Goal: Task Accomplishment & Management: Complete application form

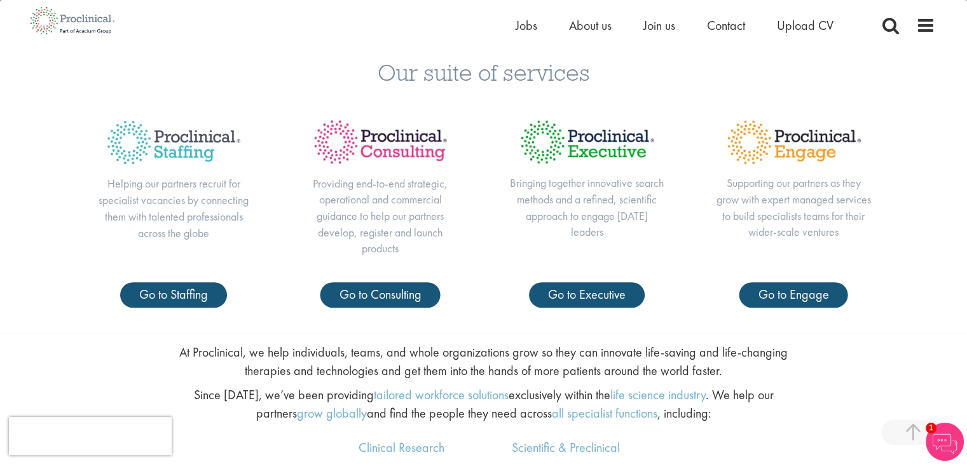
scroll to position [483, 0]
click at [505, 212] on div "Bringing together innovative search methods and a refined, scientific approach …" at bounding box center [587, 195] width 207 height 173
click at [174, 286] on span "Go to Staffing" at bounding box center [173, 294] width 69 height 17
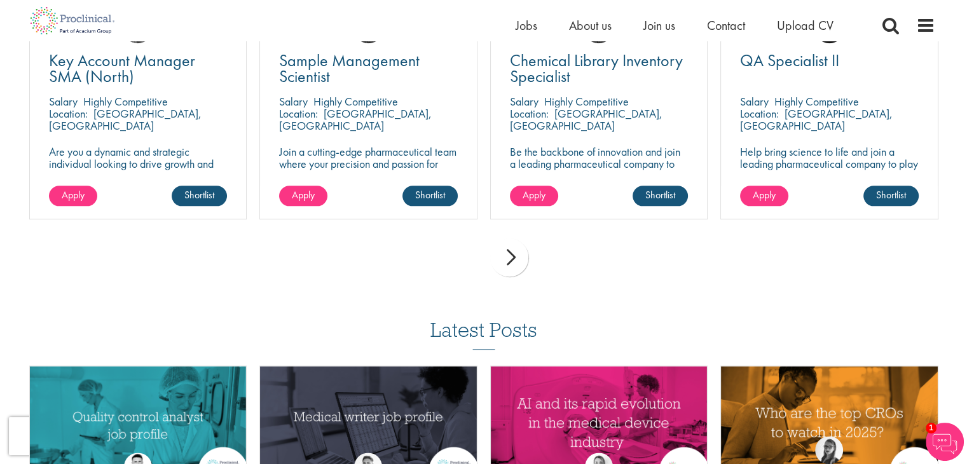
scroll to position [1390, 0]
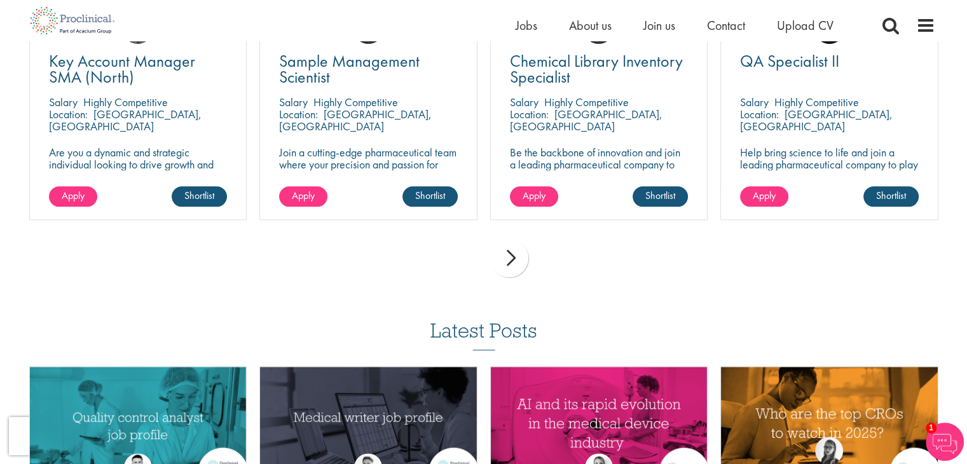
click at [507, 245] on div "next" at bounding box center [509, 258] width 38 height 38
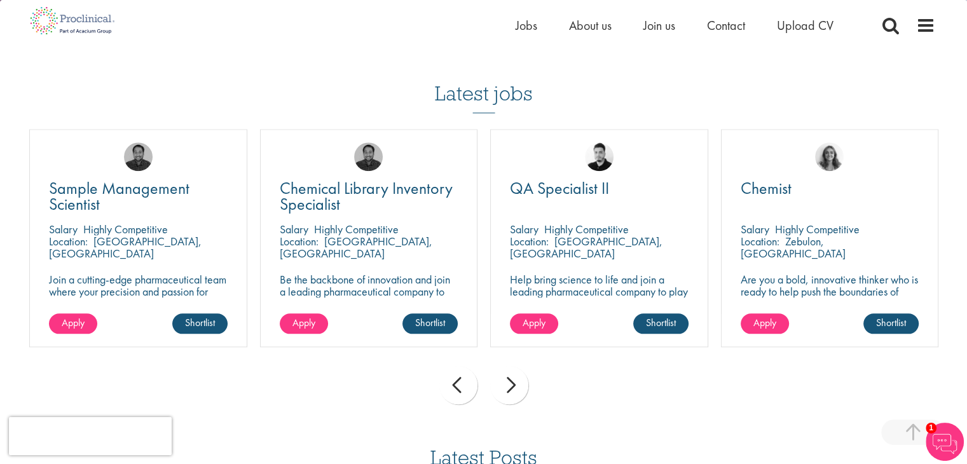
scroll to position [1263, 0]
click at [515, 370] on div "next" at bounding box center [509, 384] width 38 height 38
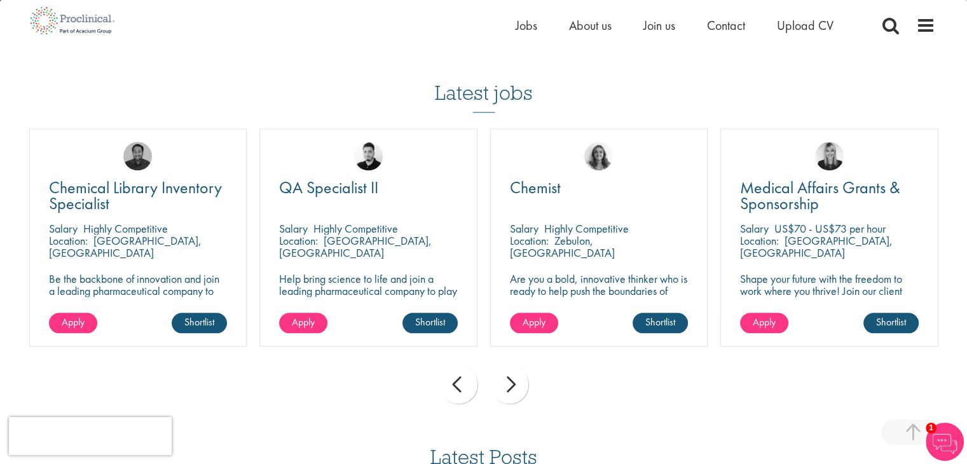
click at [515, 370] on div "next" at bounding box center [509, 384] width 38 height 38
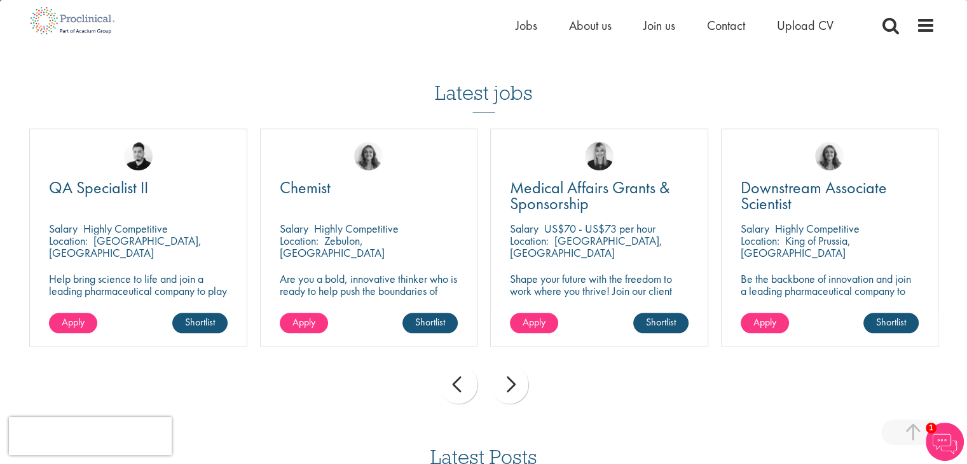
click at [515, 370] on div "next" at bounding box center [509, 384] width 38 height 38
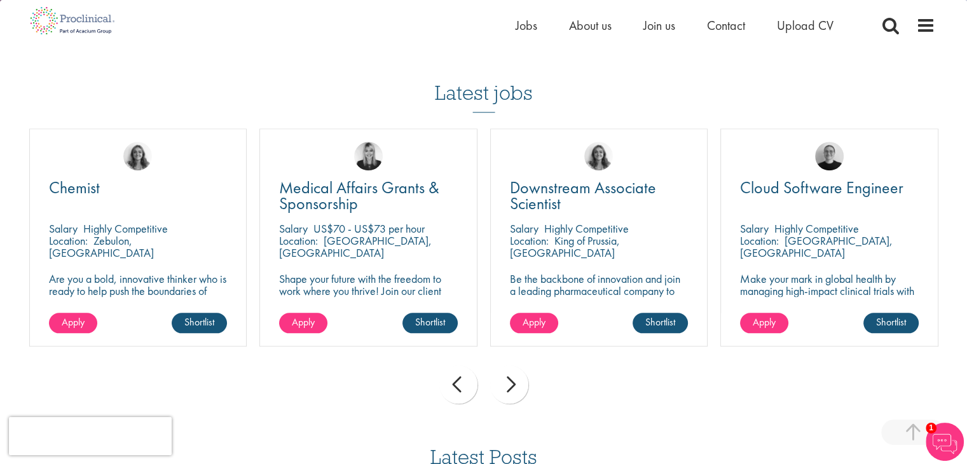
click at [515, 370] on div "next" at bounding box center [509, 384] width 38 height 38
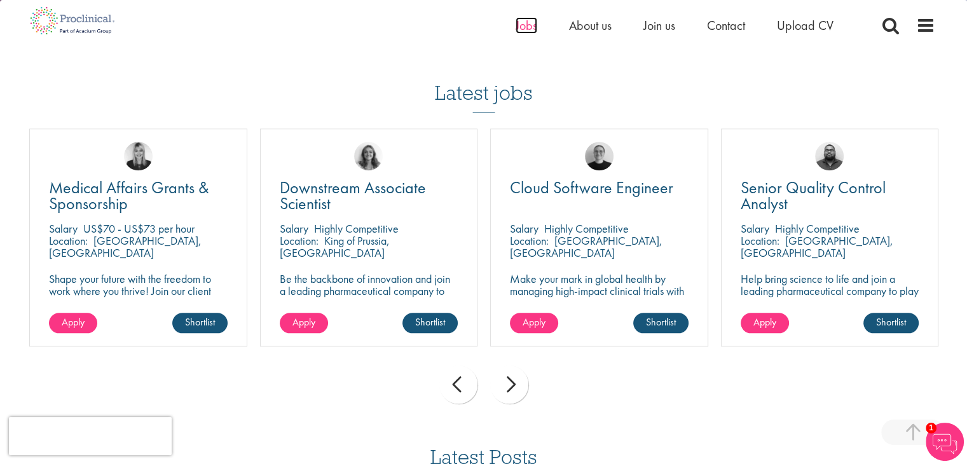
click at [527, 26] on span "Jobs" at bounding box center [526, 25] width 22 height 17
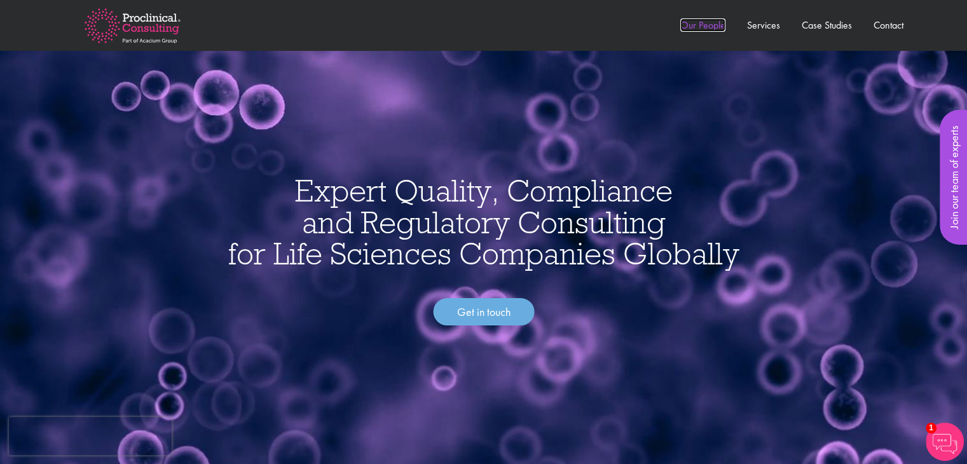
click at [711, 26] on link "Our People" at bounding box center [702, 24] width 45 height 13
click at [960, 200] on link "Join our team of experts" at bounding box center [953, 177] width 29 height 135
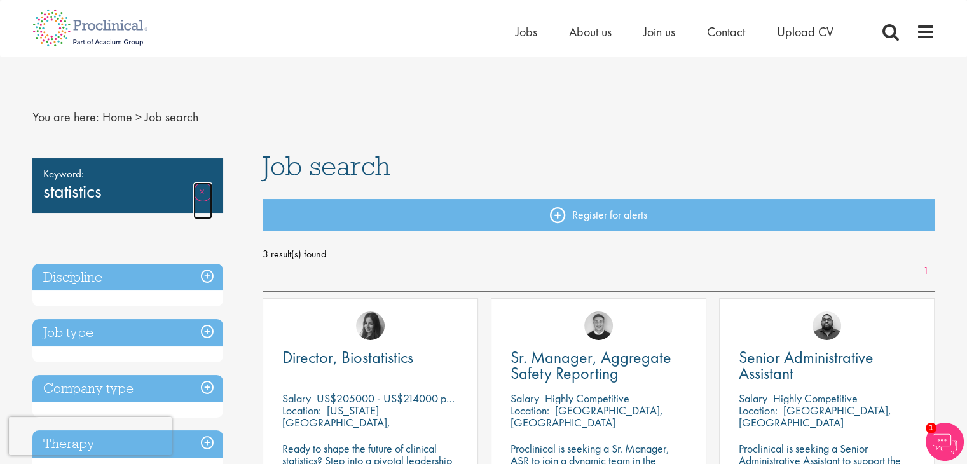
click at [199, 194] on link "Remove" at bounding box center [202, 200] width 19 height 37
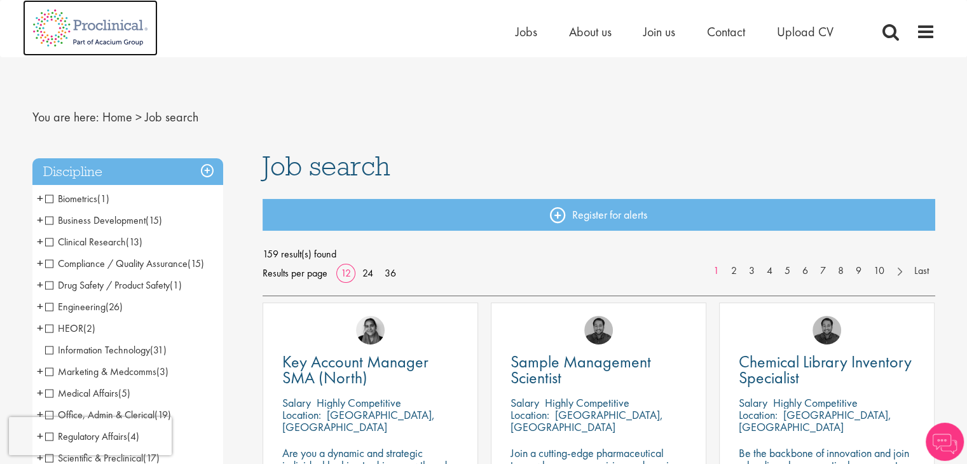
click at [107, 21] on img at bounding box center [90, 28] width 135 height 56
